Goal: Navigation & Orientation: Find specific page/section

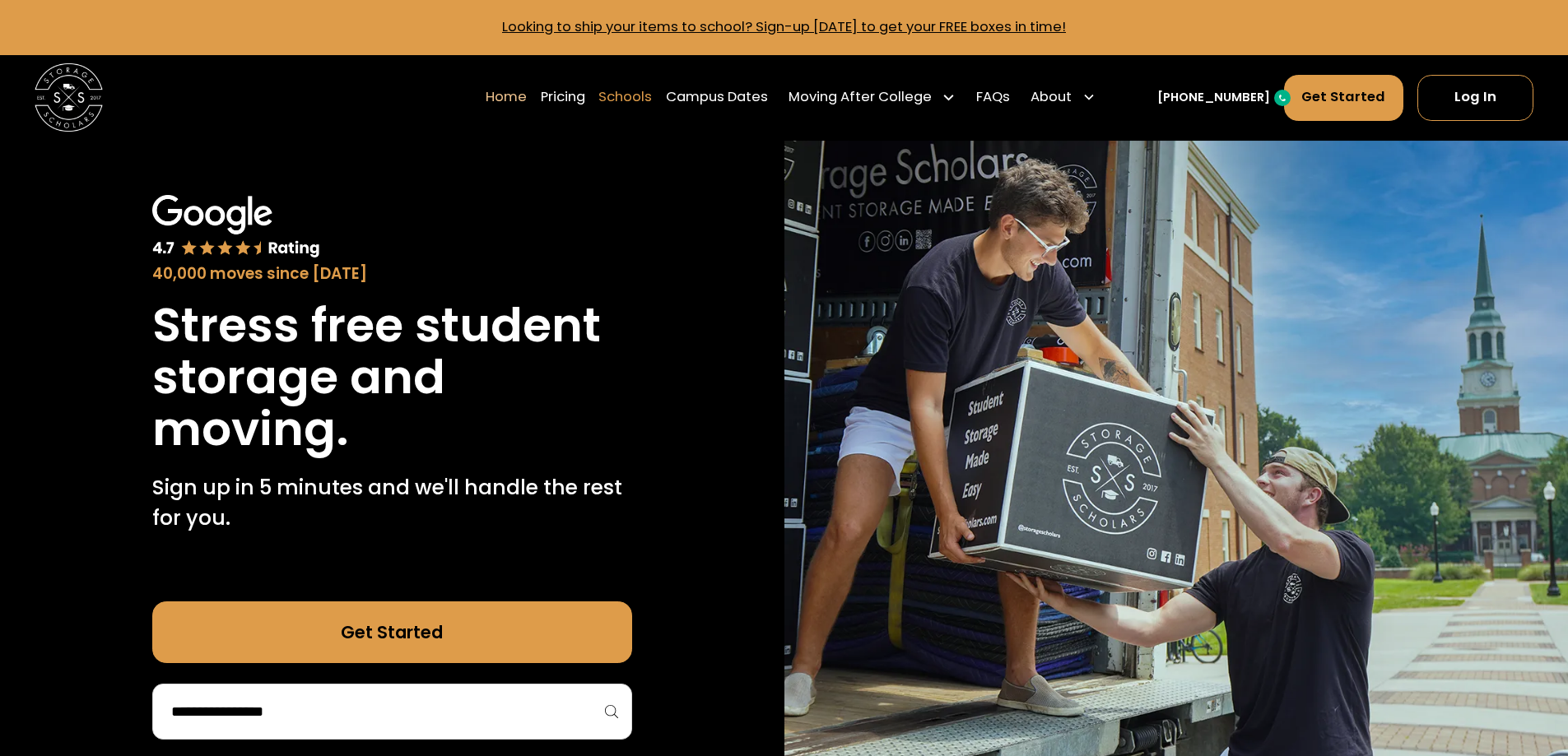
click at [696, 102] on link "Campus Dates" at bounding box center [717, 97] width 102 height 48
click at [768, 102] on link "Schools" at bounding box center [741, 97] width 54 height 48
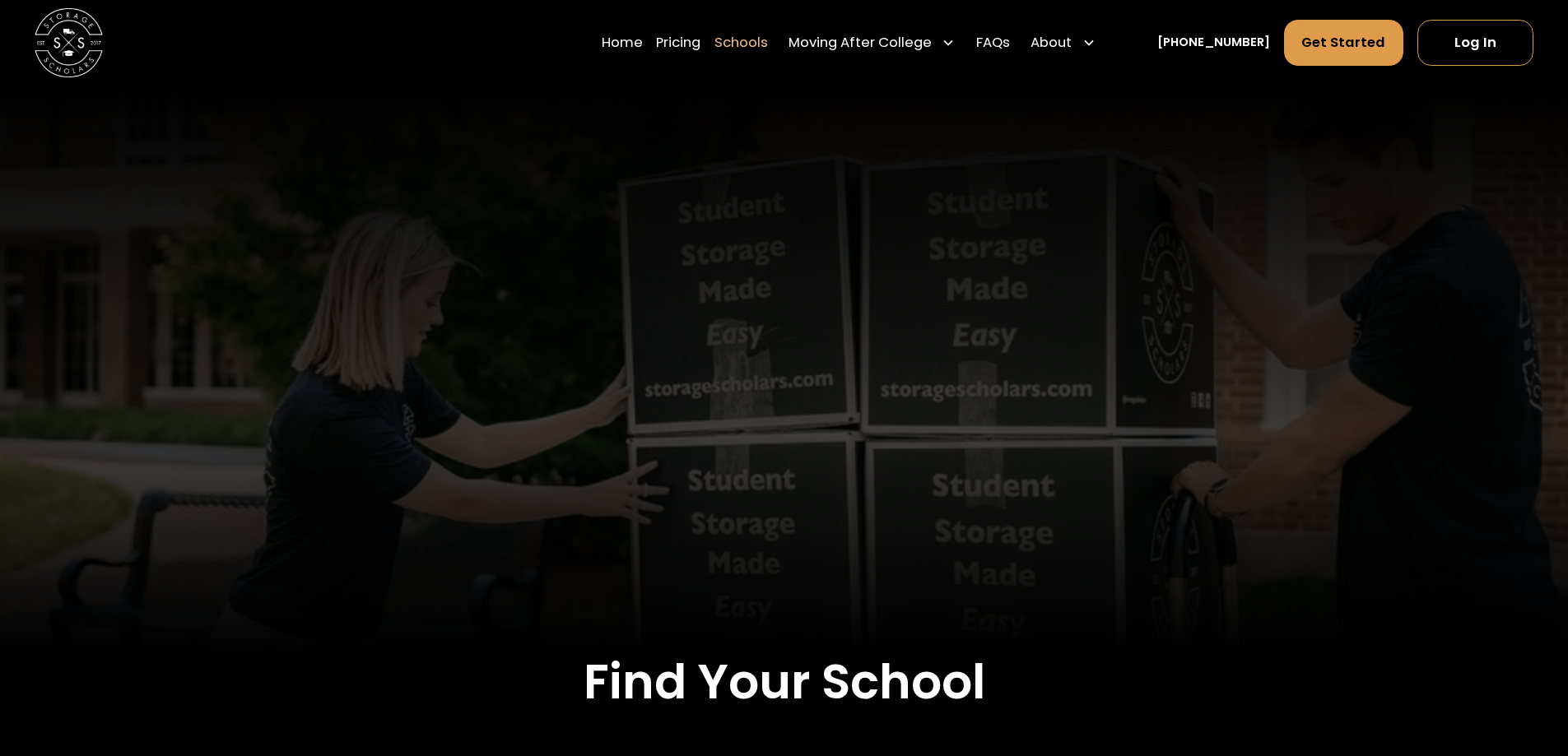
scroll to position [661, 0]
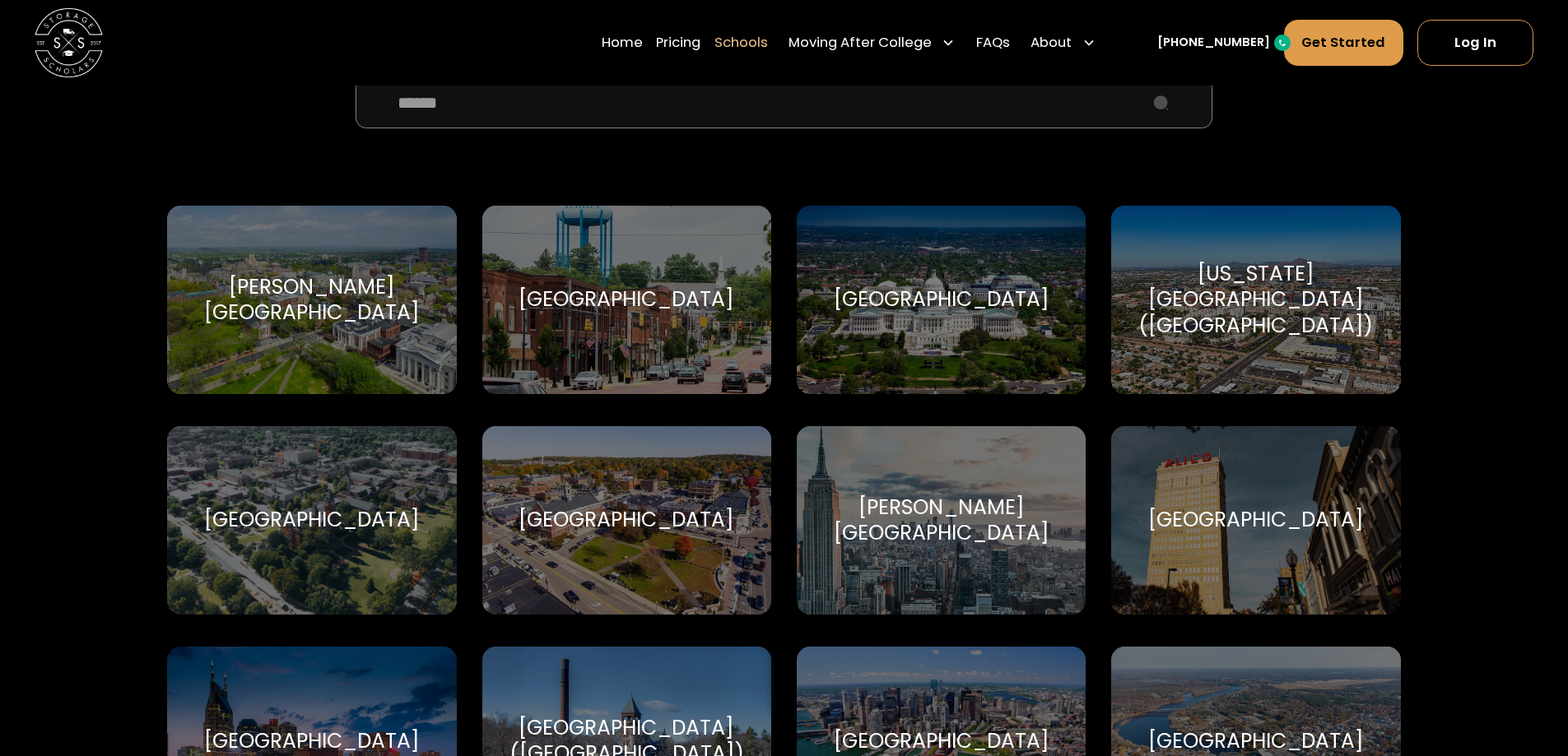
click at [733, 120] on input "School Select Form" at bounding box center [784, 103] width 855 height 51
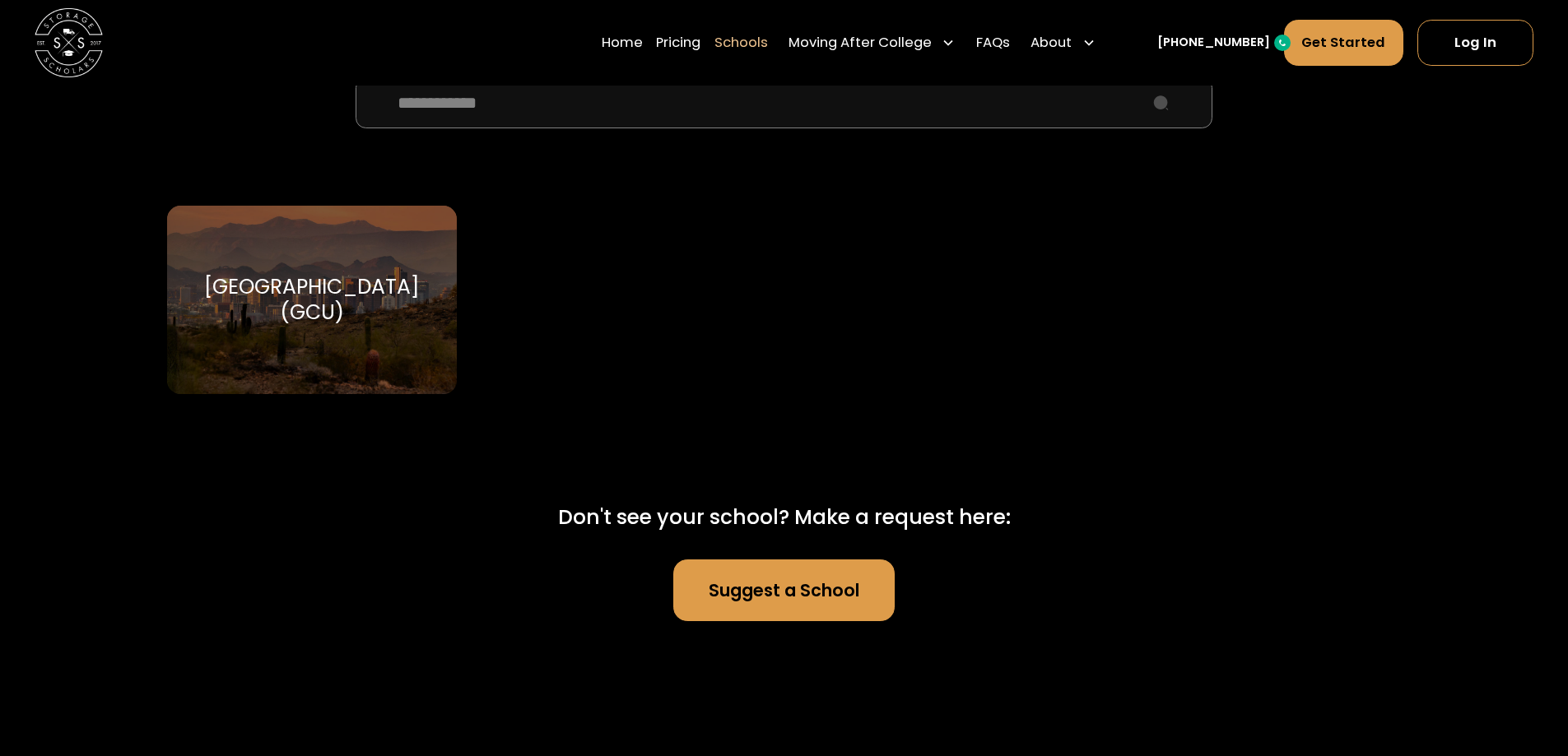
type input "**********"
click at [312, 300] on div "[GEOGRAPHIC_DATA] (GCU)" at bounding box center [311, 300] width 248 height 51
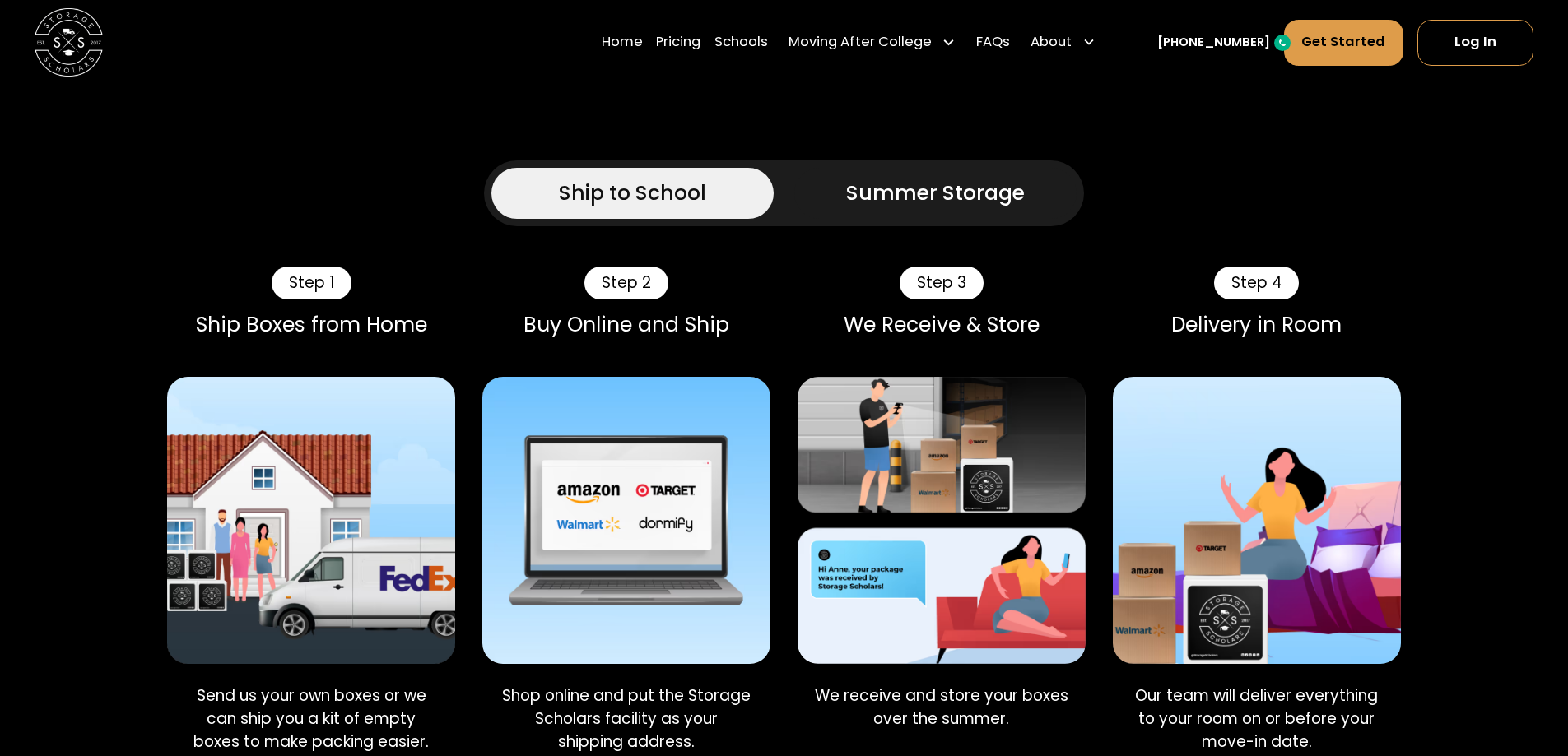
scroll to position [1316, 0]
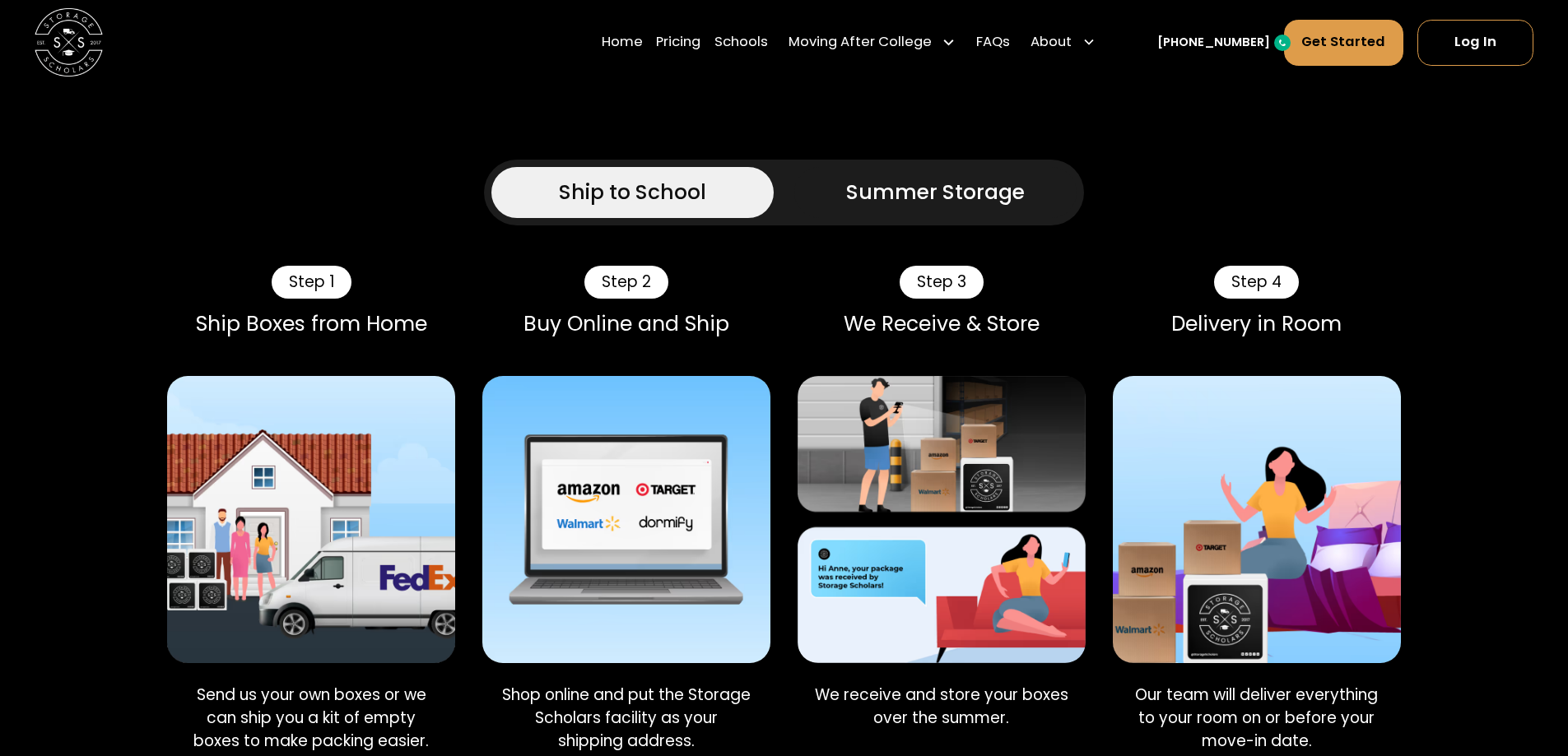
click at [961, 177] on div "Summer Storage" at bounding box center [936, 191] width 178 height 31
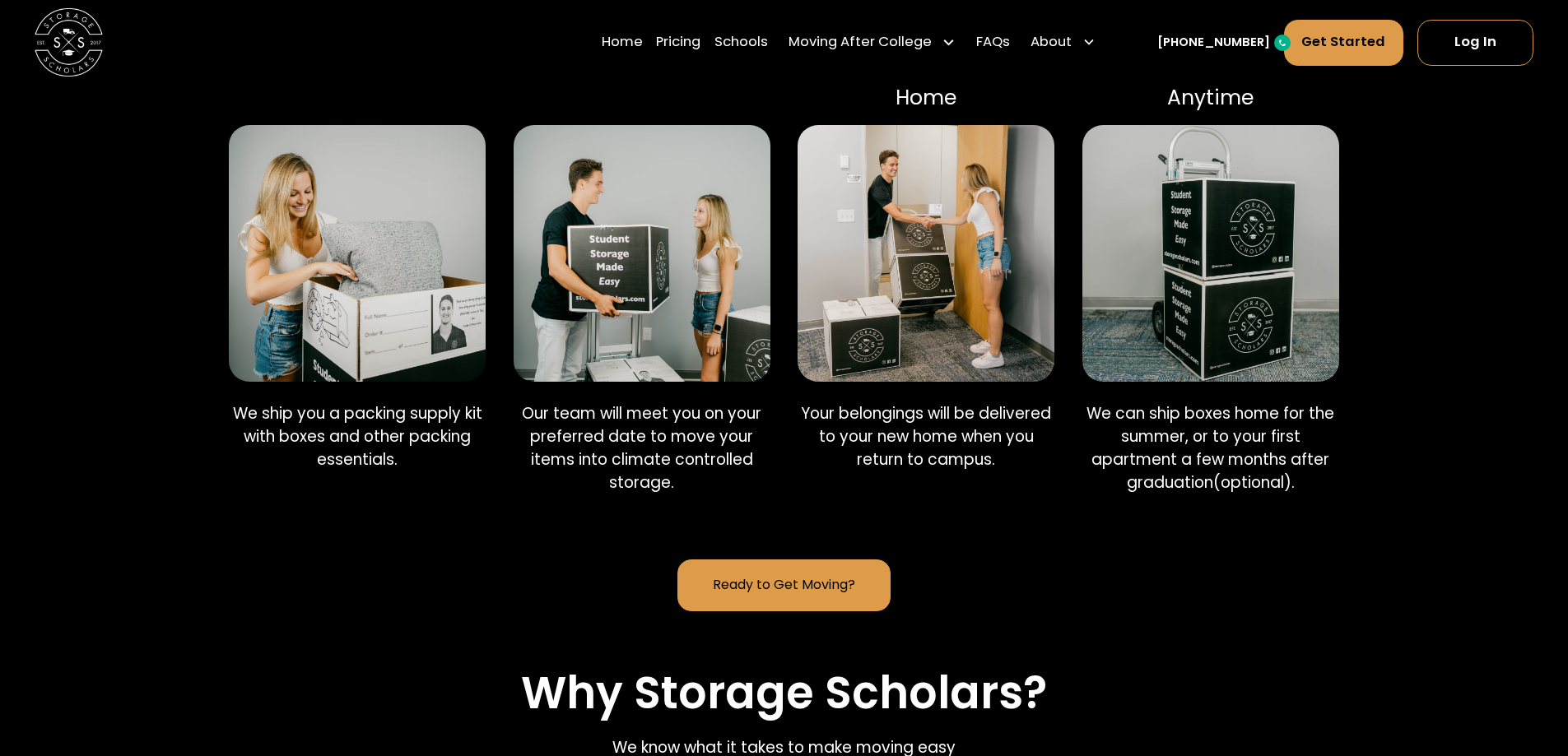
scroll to position [1563, 0]
